Goal: Task Accomplishment & Management: Use online tool/utility

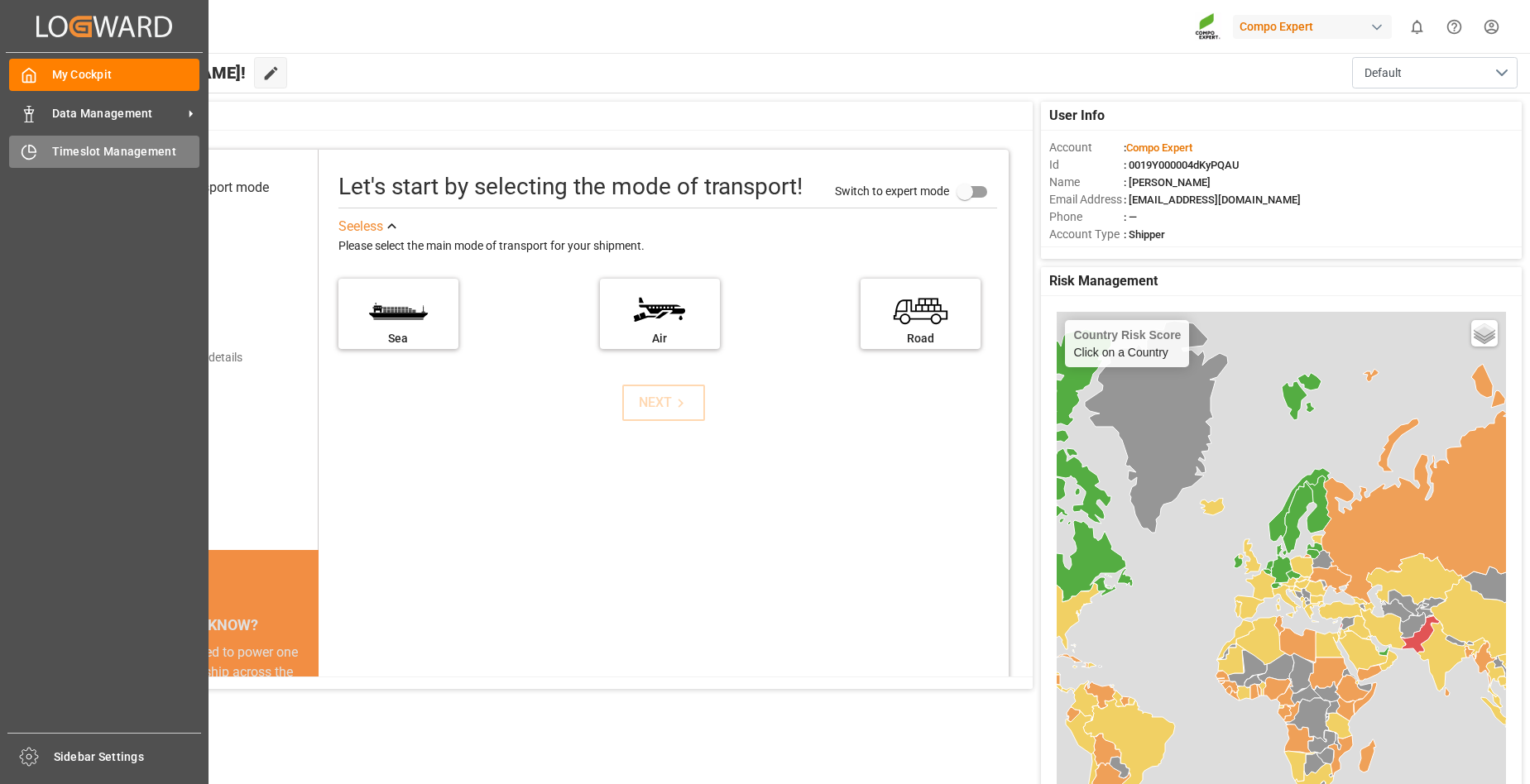
click at [74, 158] on span "Timeslot Management" at bounding box center [126, 152] width 148 height 18
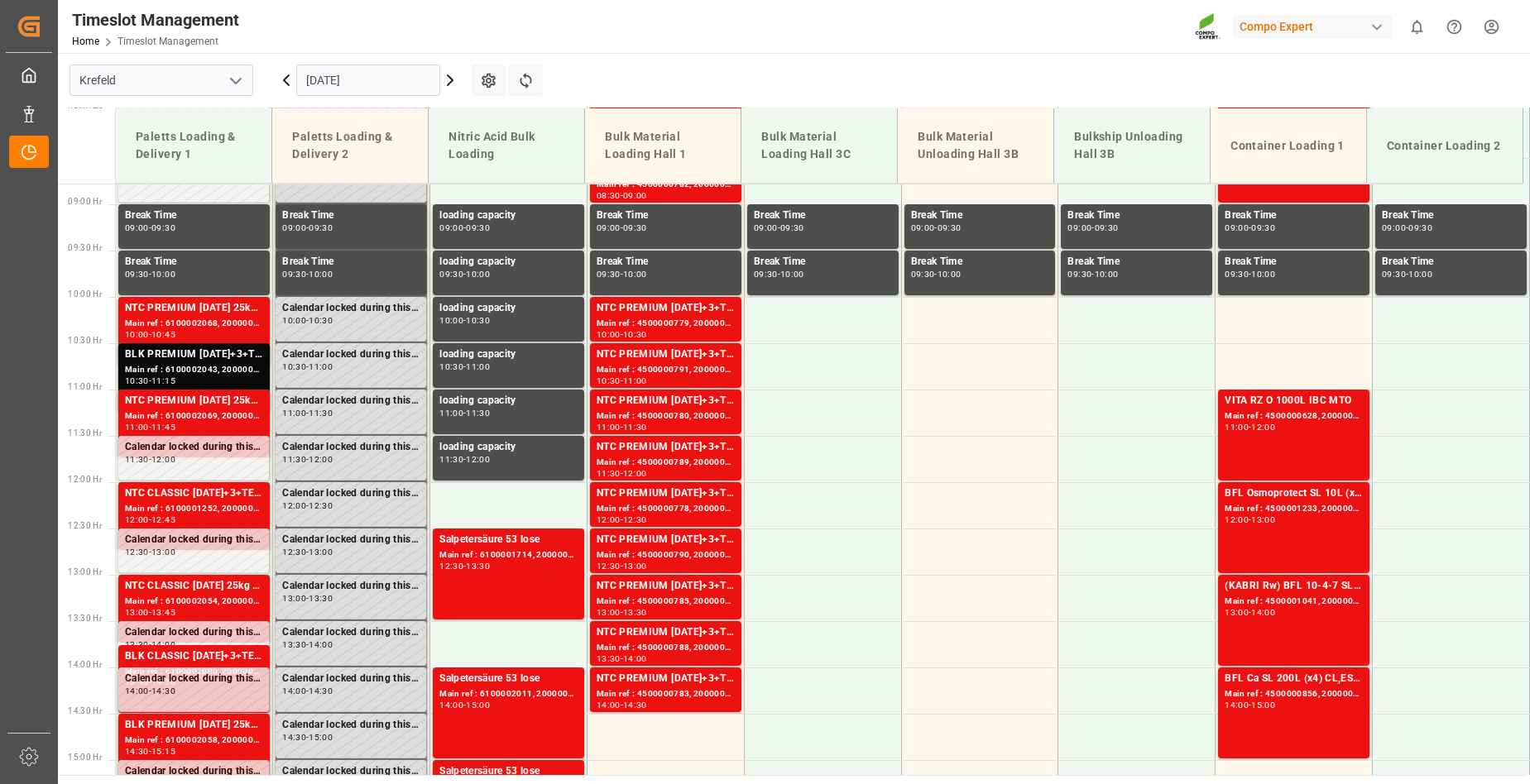
scroll to position [811, 0]
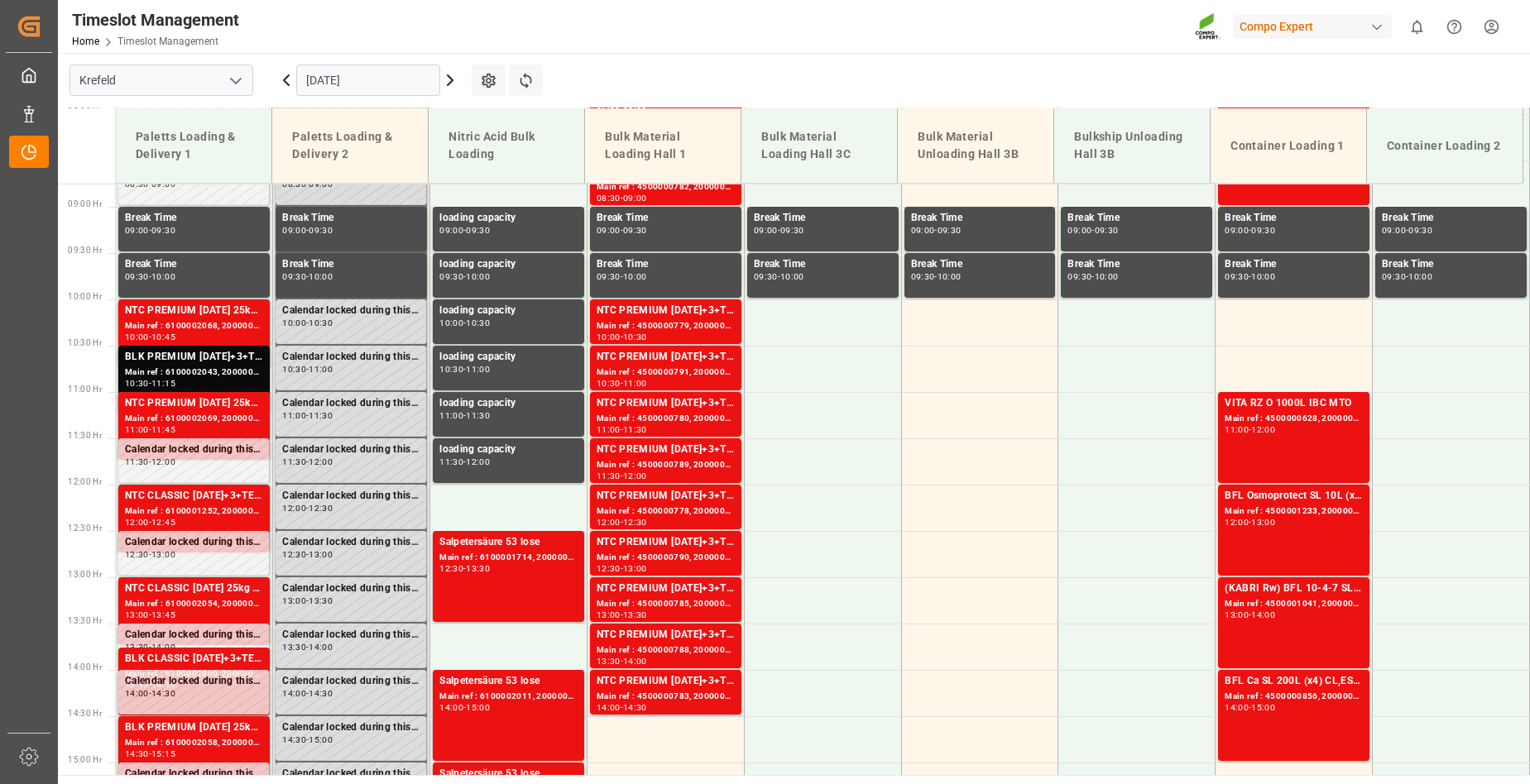
click at [450, 79] on icon at bounding box center [450, 80] width 20 height 20
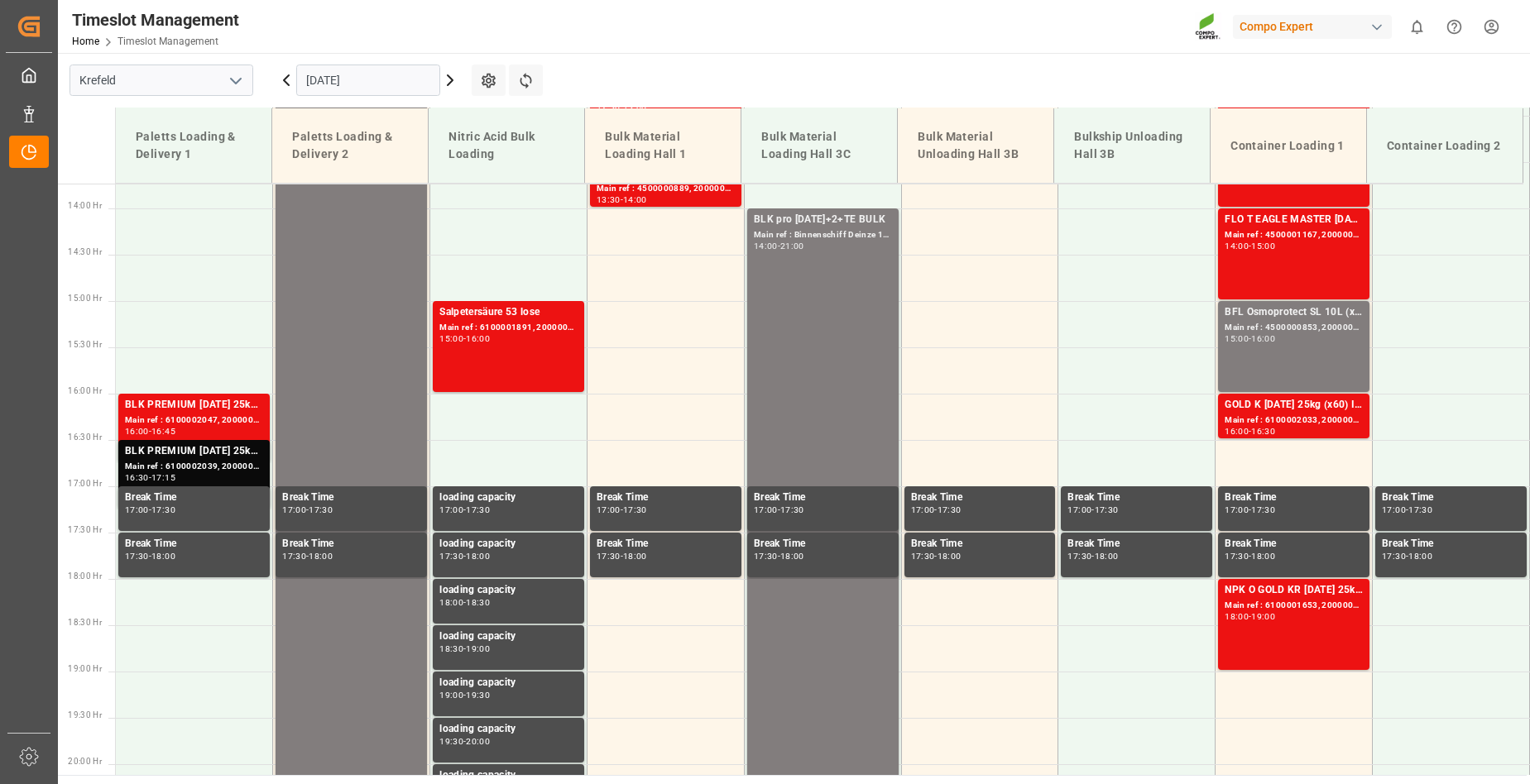
scroll to position [1307, 0]
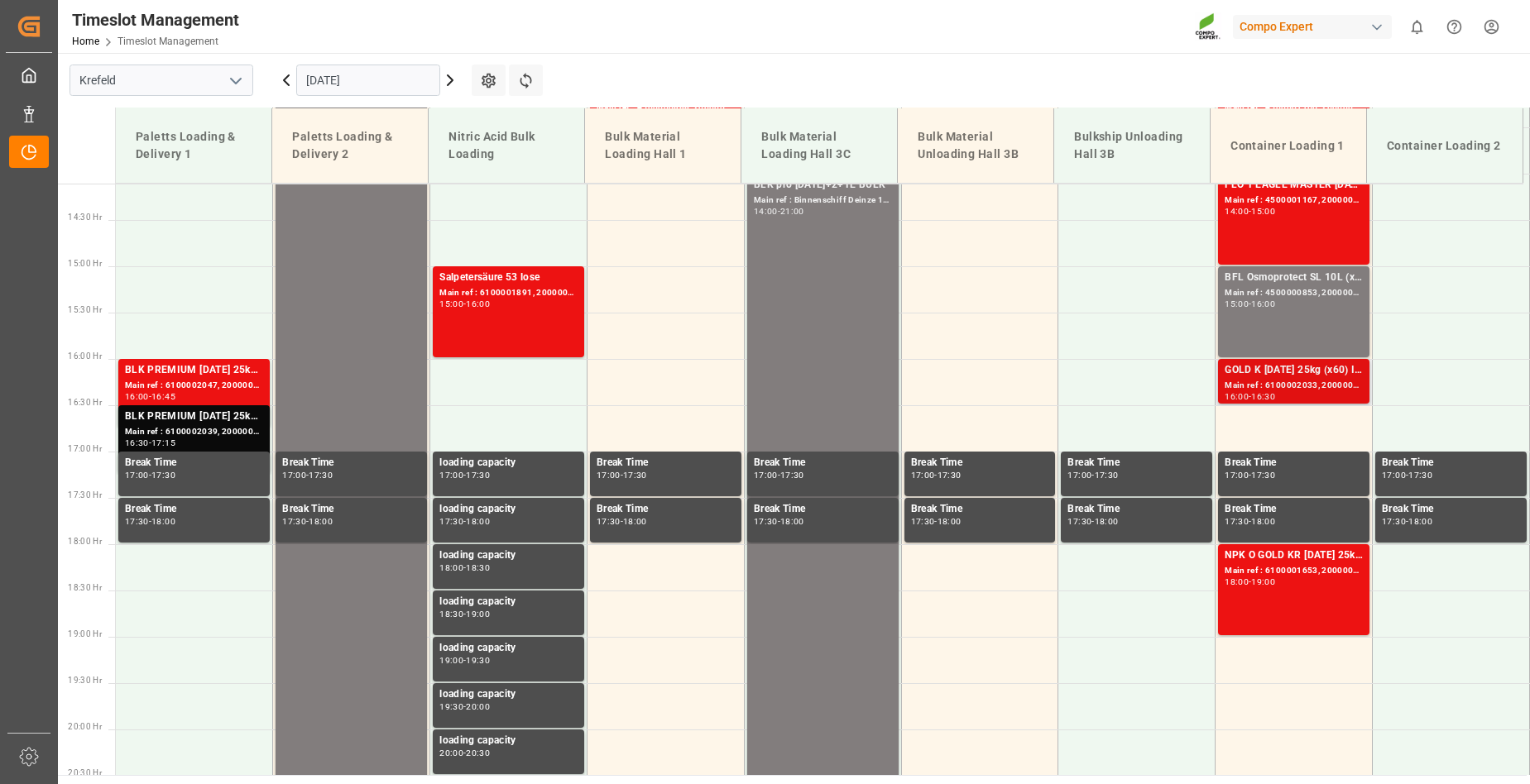
click at [1285, 368] on div "GOLD K [DATE] 25kg (x60) ITNPK O GOLD KR [DATE] 25kg (x60) IT" at bounding box center [1293, 371] width 138 height 17
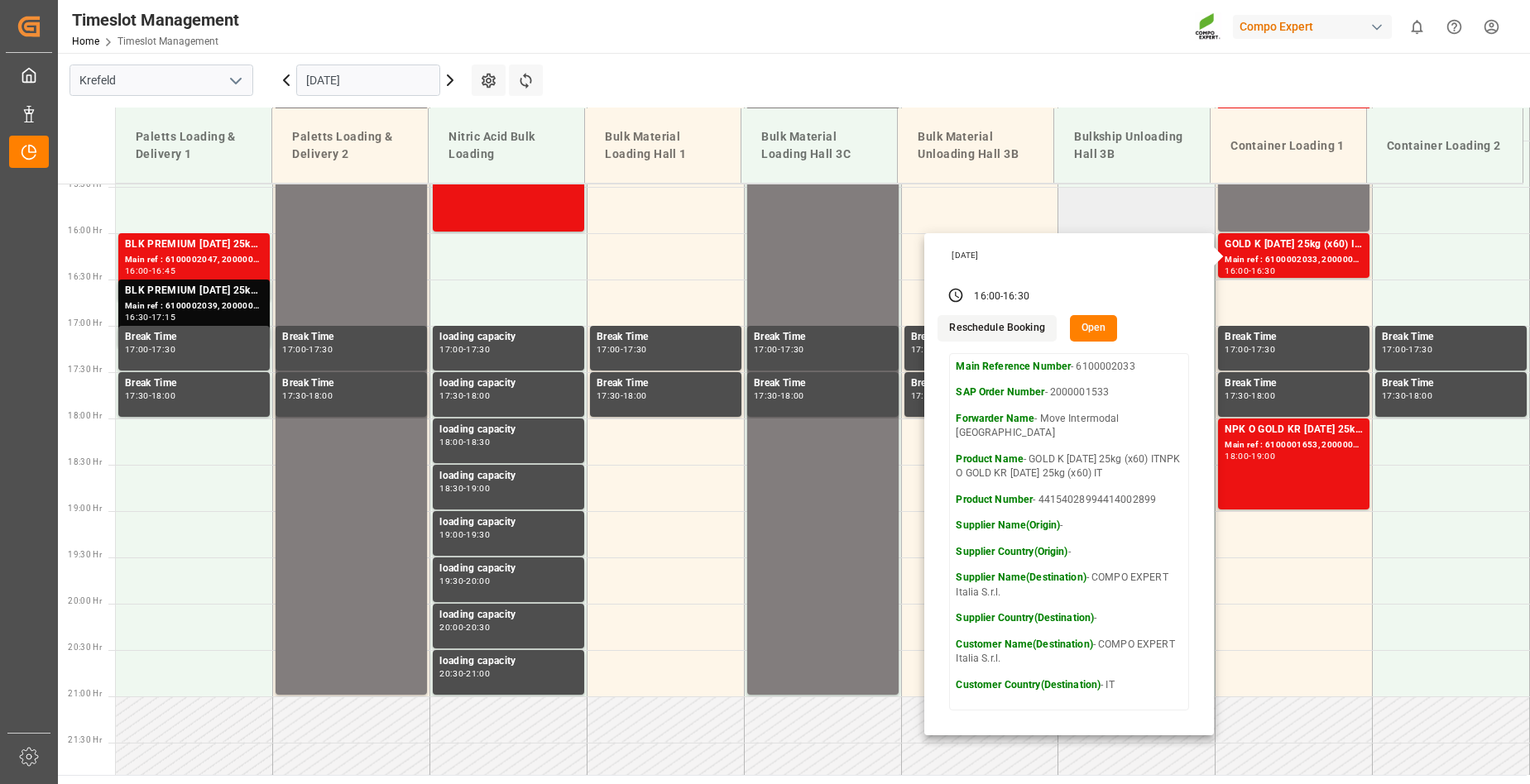
scroll to position [1389, 0]
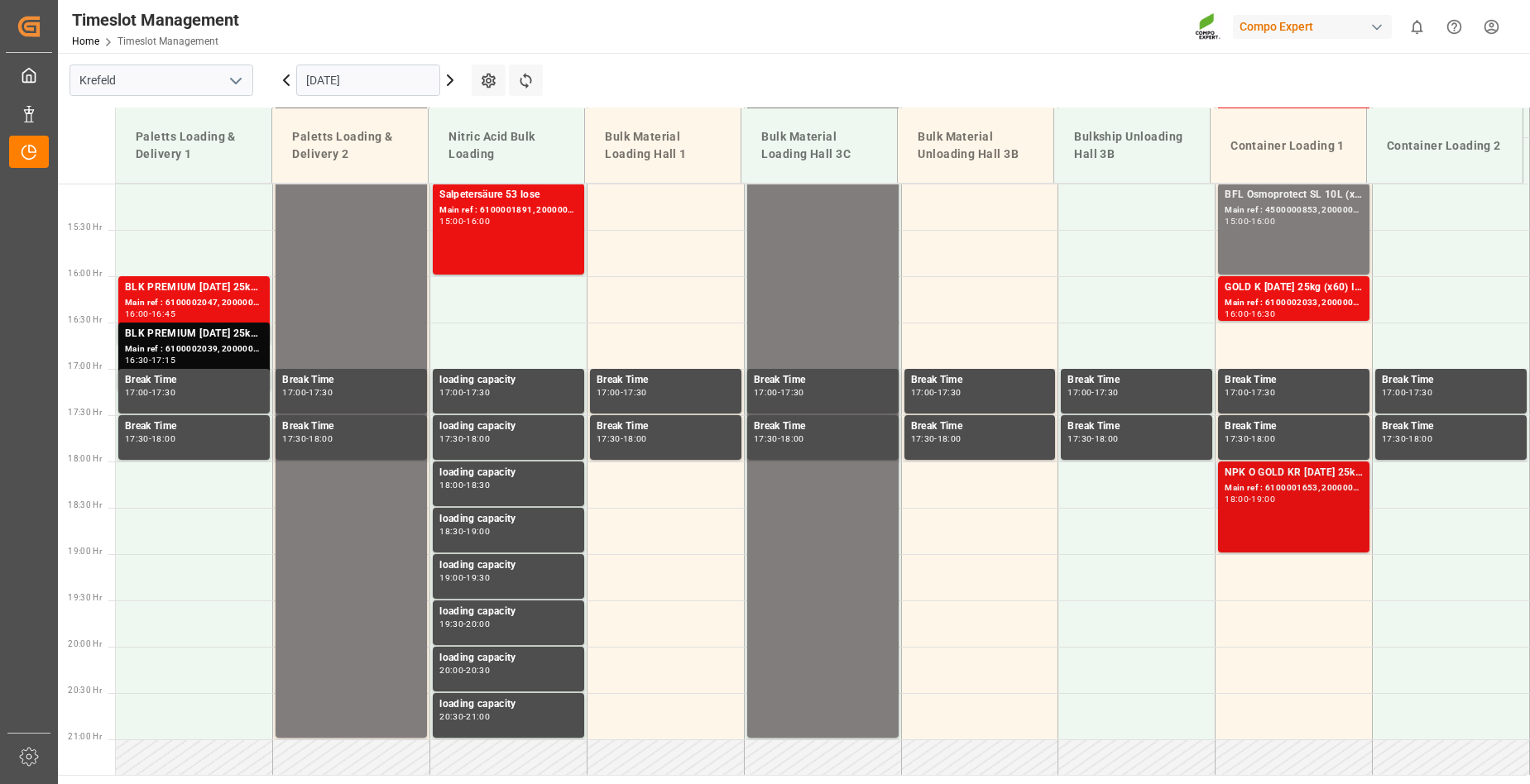
click at [1284, 520] on div "NPK O GOLD KR [DATE] 25kg (x60) IT Main ref : 6100001653, 2000001326 18:00 - 19…" at bounding box center [1293, 507] width 138 height 85
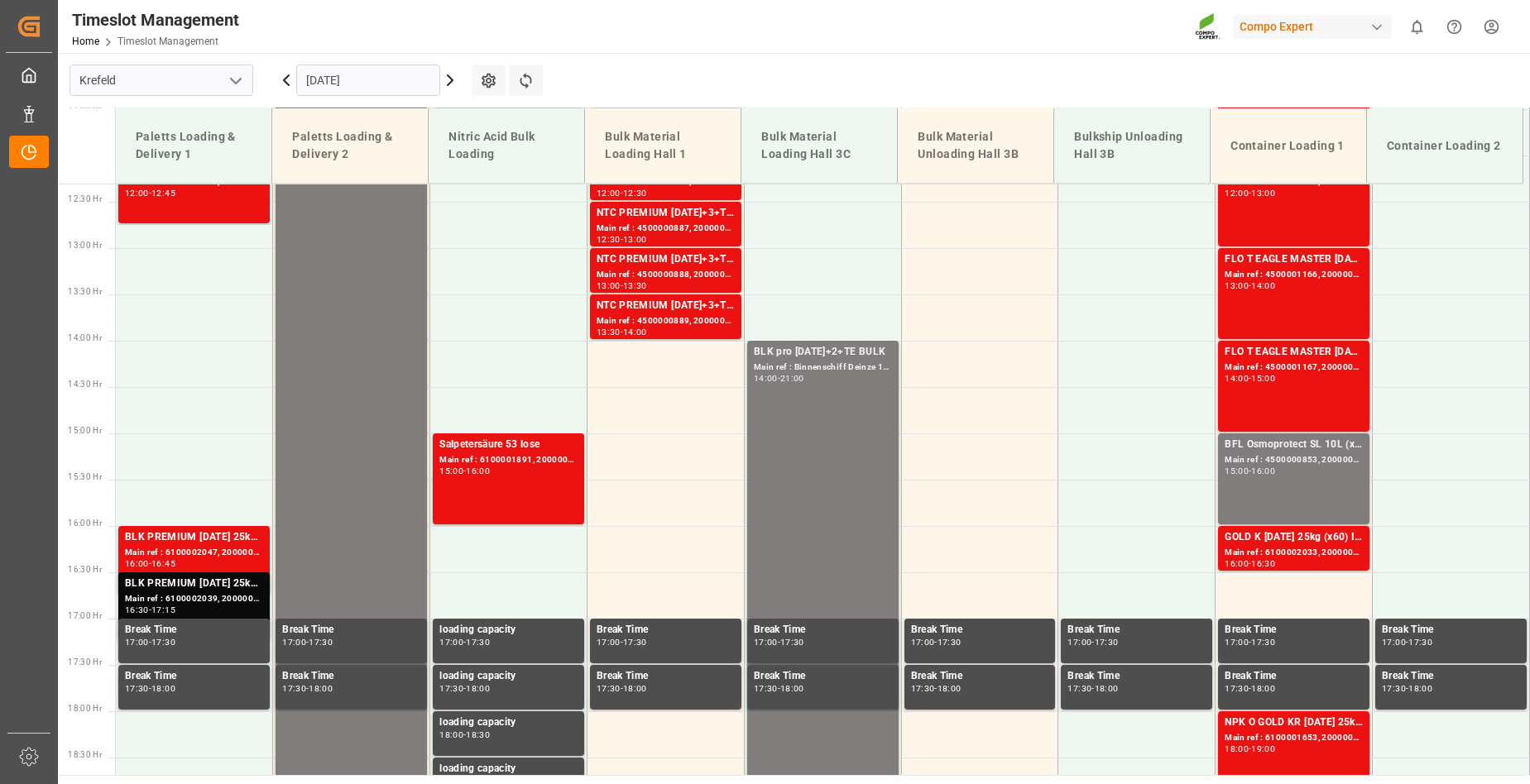
scroll to position [1142, 0]
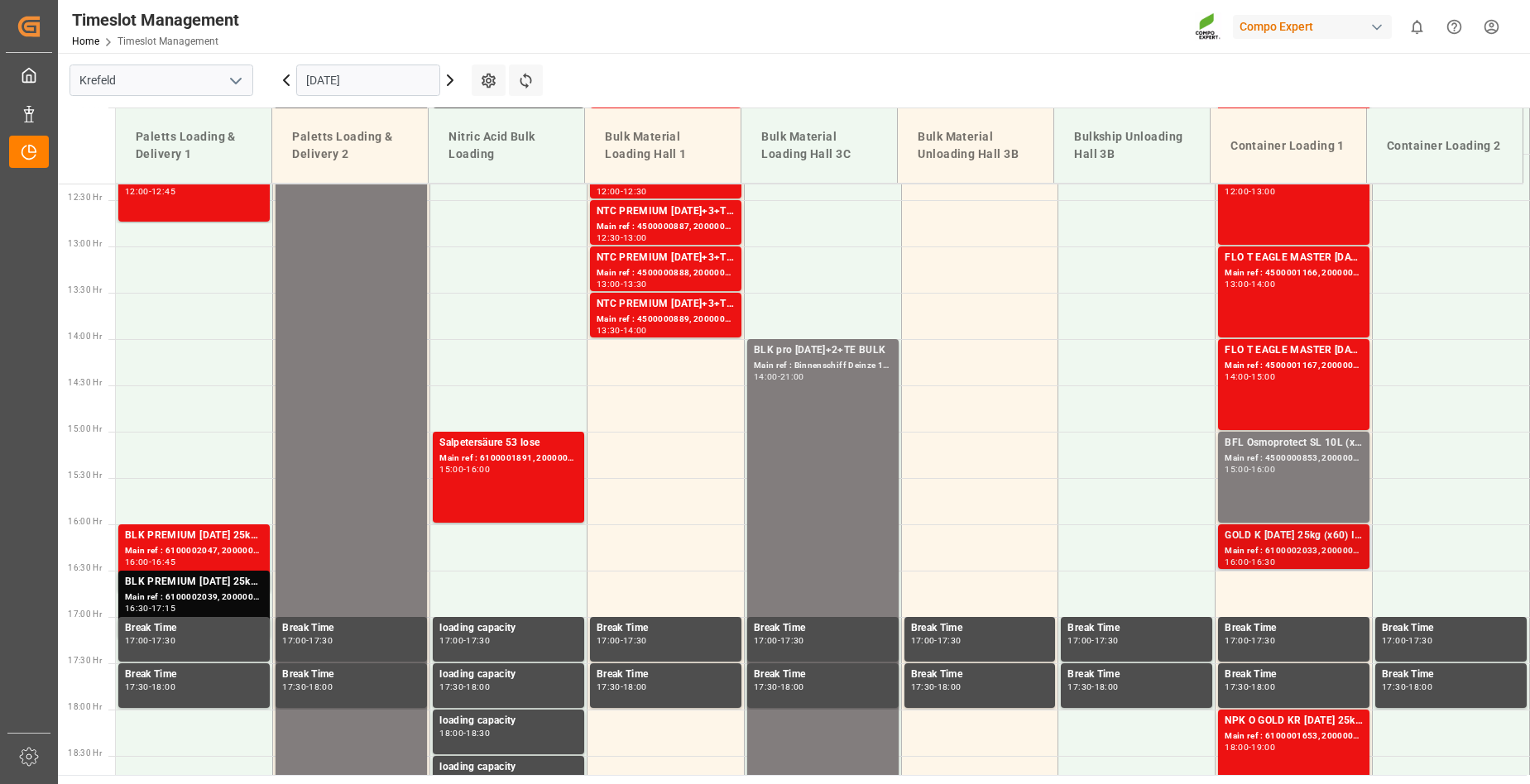
click at [1285, 532] on div "GOLD K [DATE] 25kg (x60) ITNPK O GOLD KR [DATE] 25kg (x60) IT" at bounding box center [1293, 536] width 138 height 17
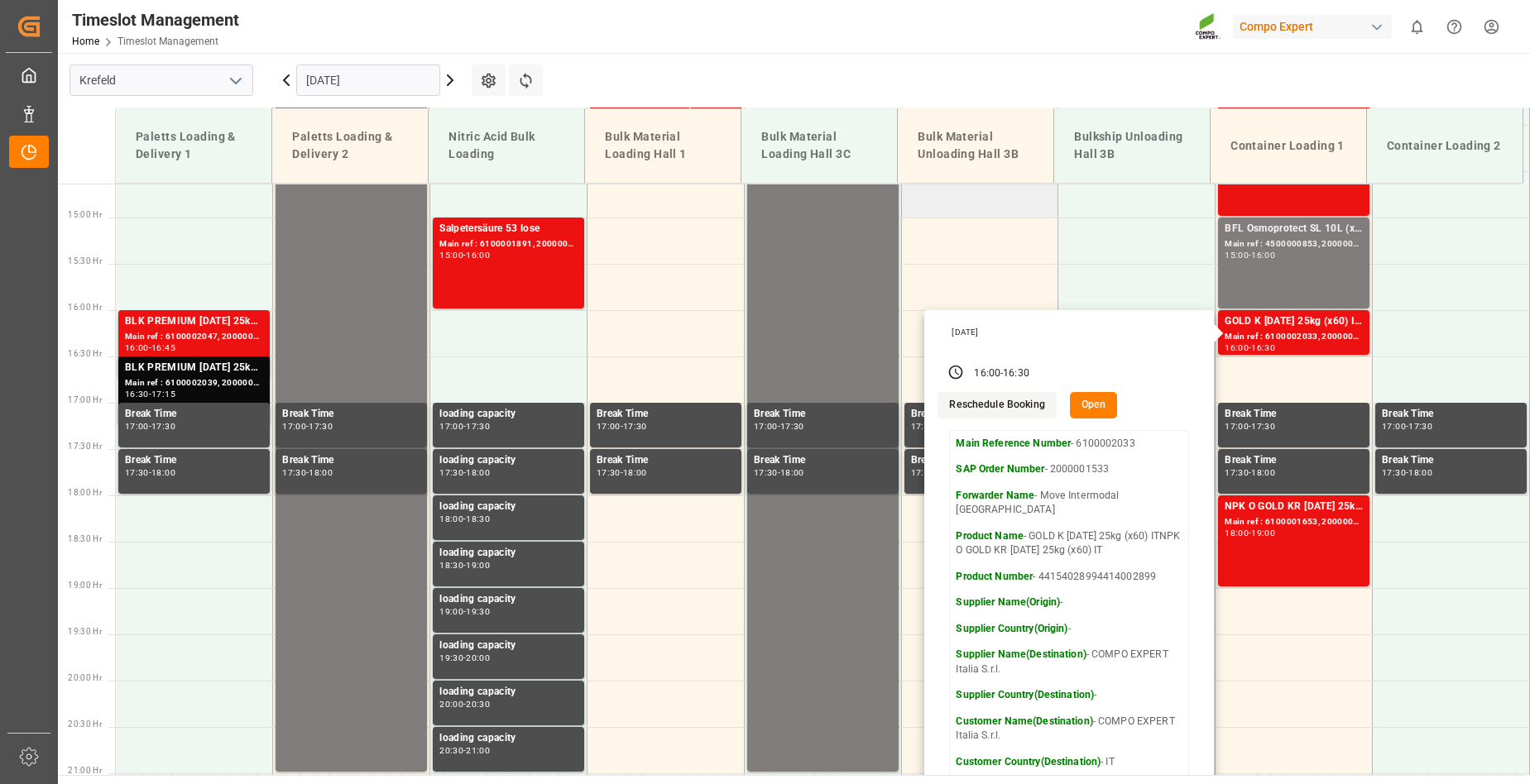
scroll to position [1472, 0]
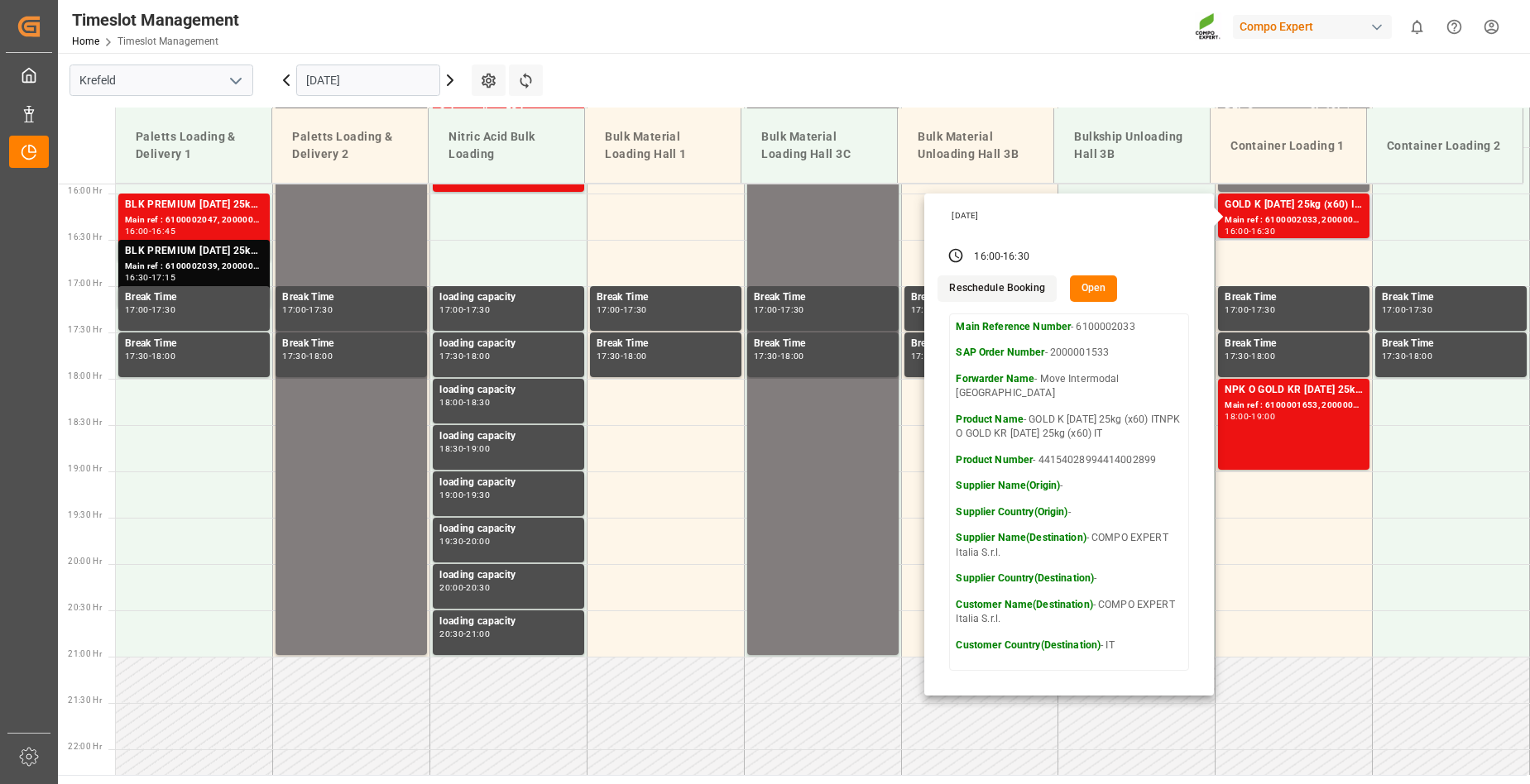
click at [1090, 288] on button "Open" at bounding box center [1094, 289] width 48 height 26
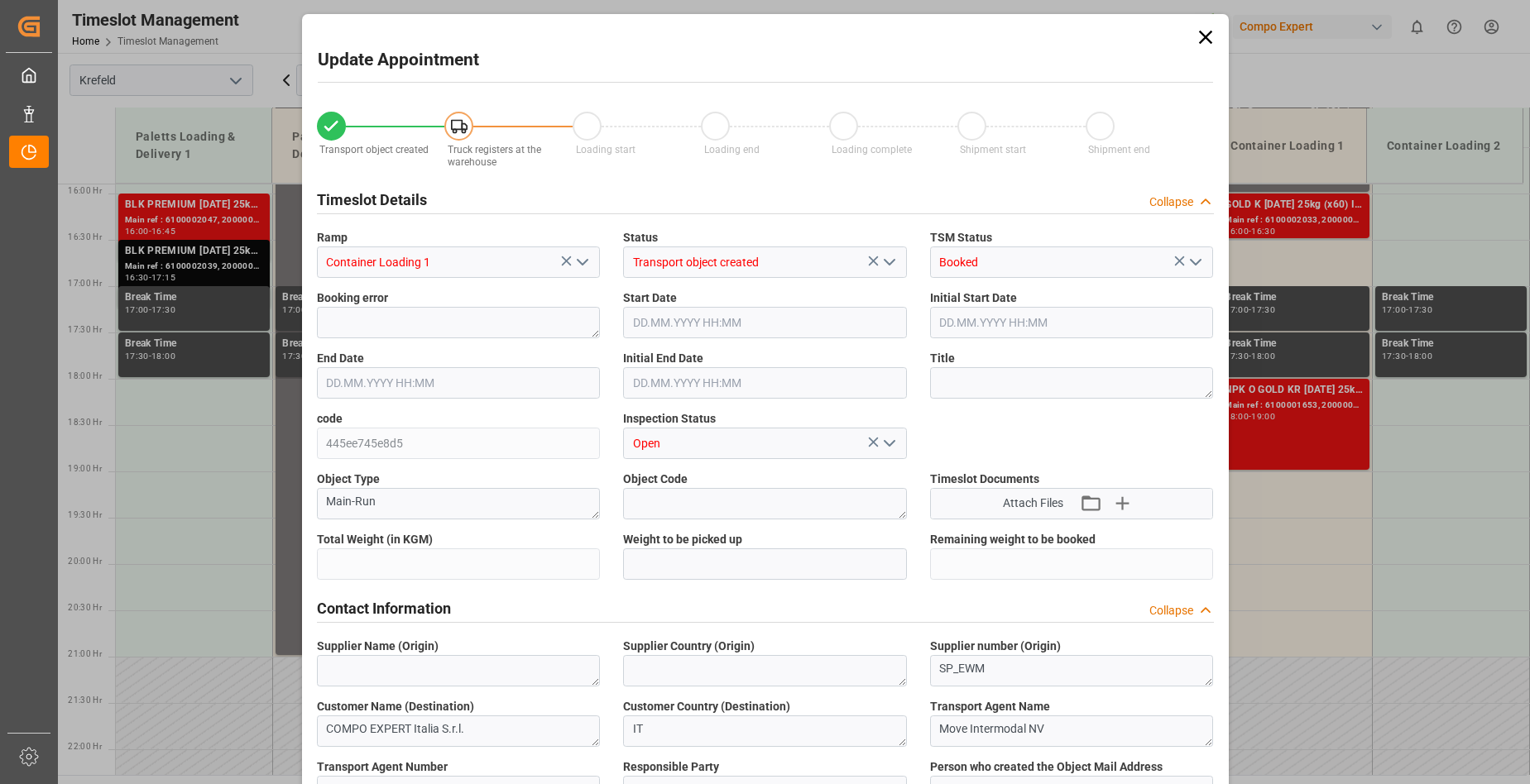
type input "27324"
type input "0"
type input "[DATE] 16:00"
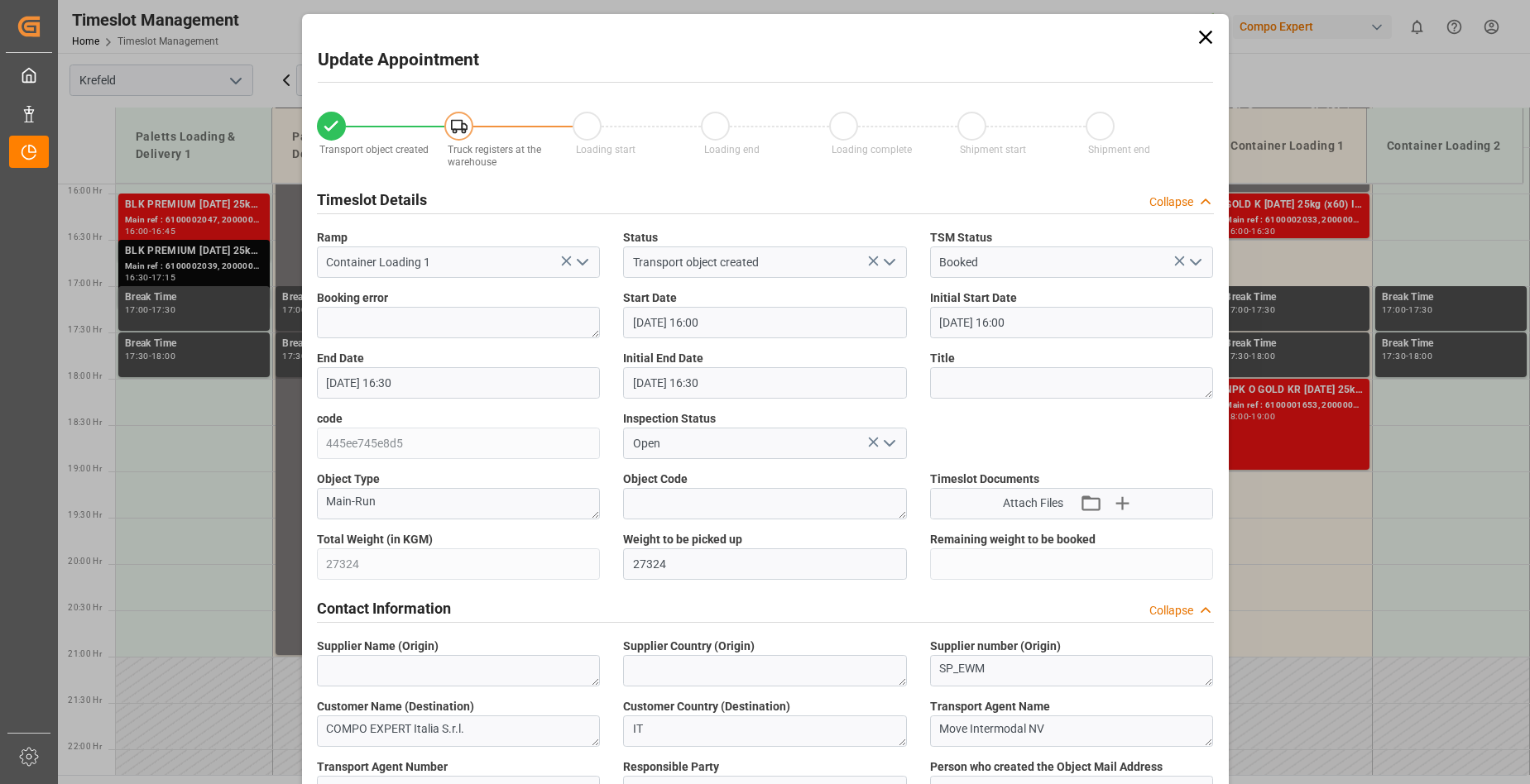
type input "[DATE] 16:30"
type input "[DATE] 12:09"
type input "[DATE] 09:49"
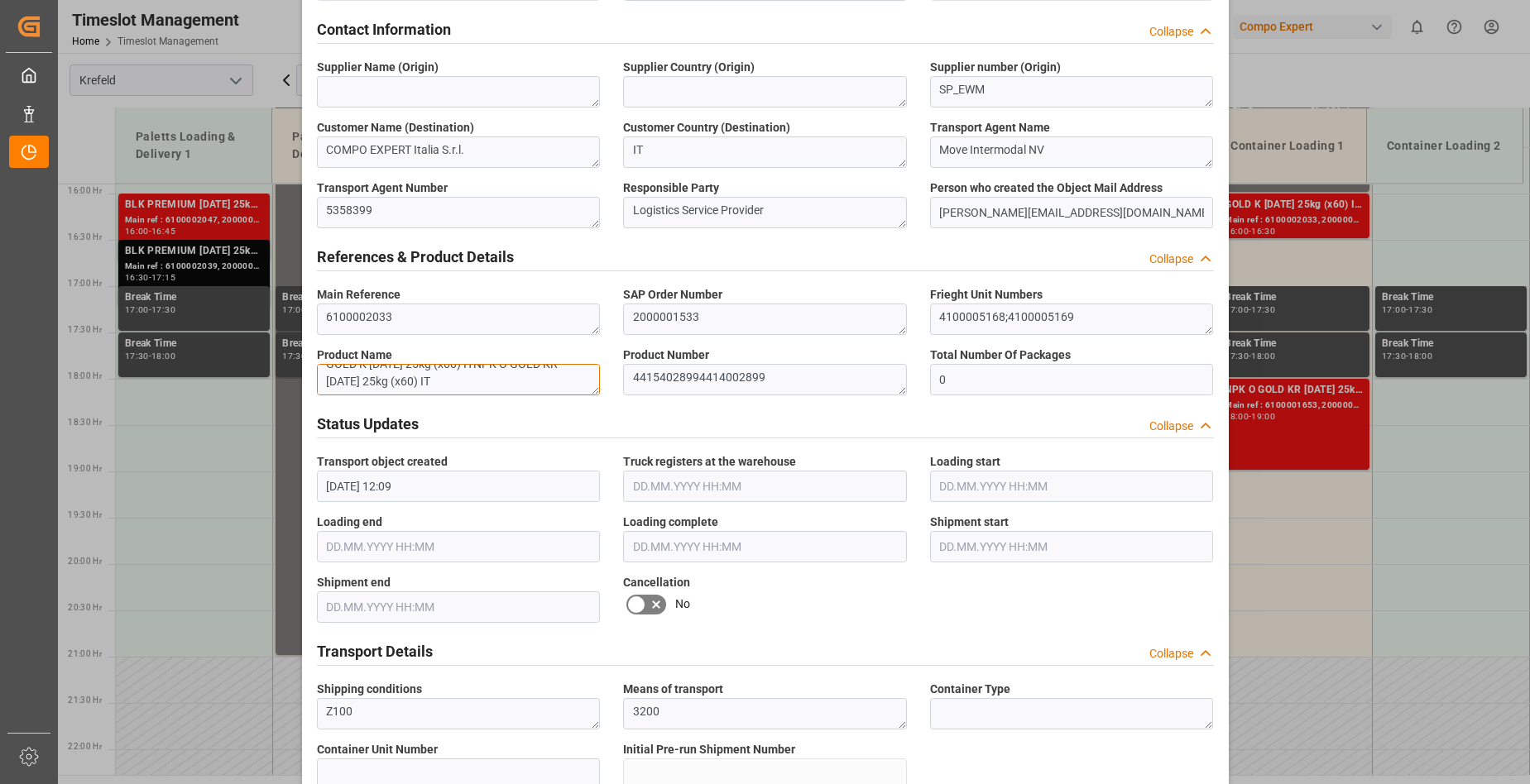
scroll to position [0, 0]
click at [1382, 90] on div "Update Appointment Transport object created Truck registers at the warehouse Lo…" at bounding box center [765, 392] width 1530 height 784
click at [1293, 530] on div "Update Appointment Transport object created Truck registers at the warehouse Lo…" at bounding box center [765, 392] width 1530 height 784
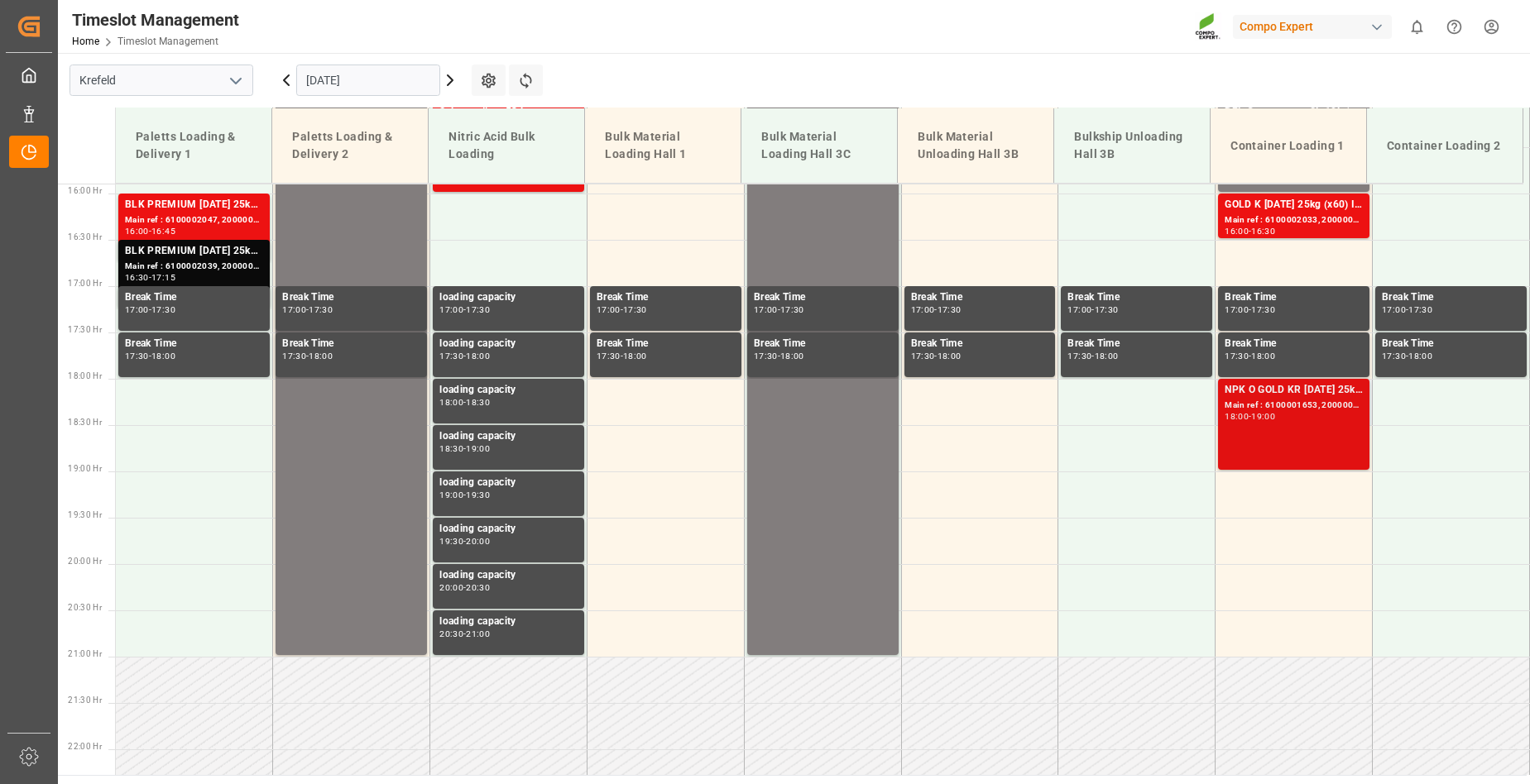
click at [1269, 424] on div "NPK O GOLD KR [DATE] 25kg (x60) IT Main ref : 6100001653, 2000001326 18:00 - 19…" at bounding box center [1293, 424] width 138 height 85
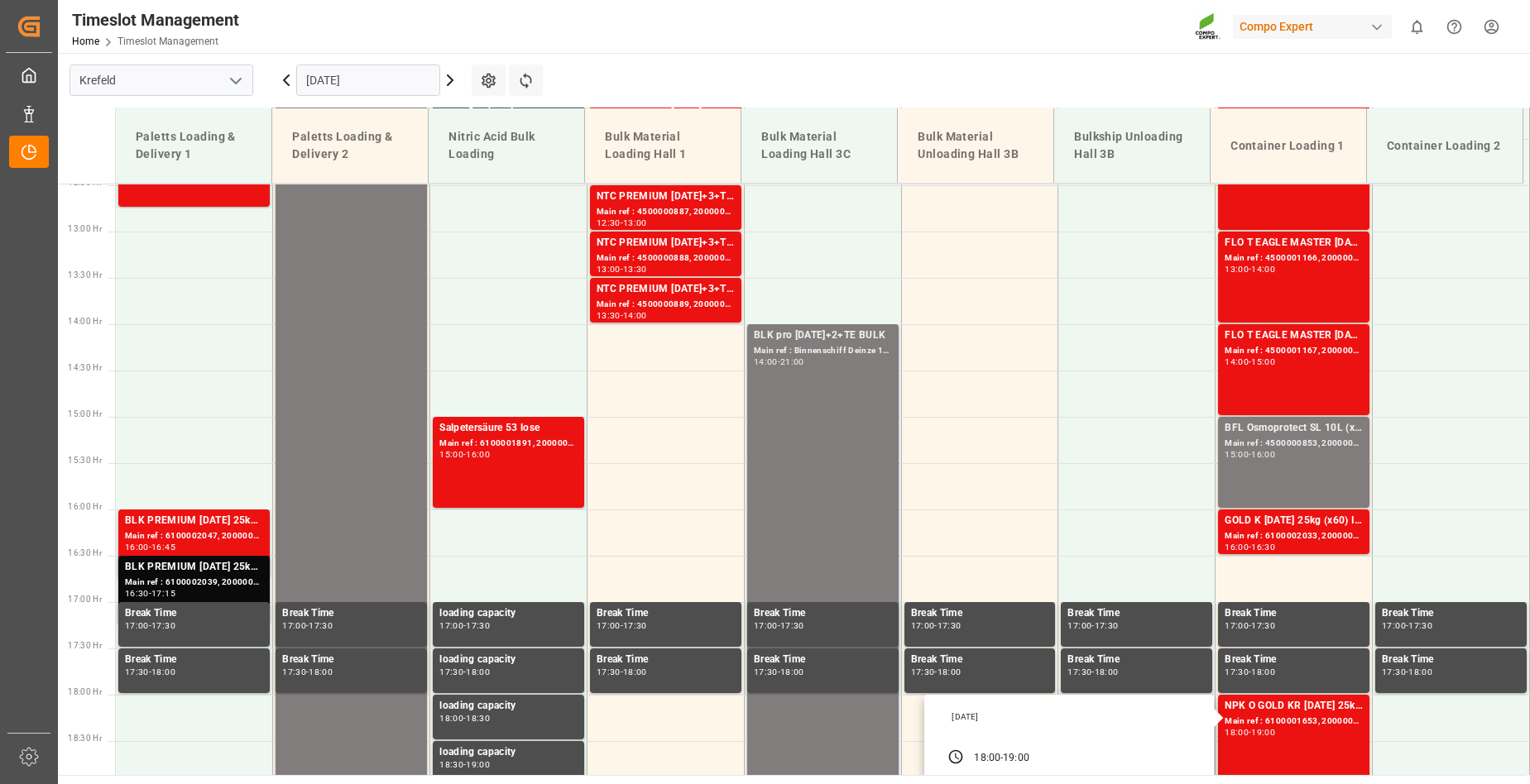
scroll to position [1137, 0]
